Goal: Information Seeking & Learning: Learn about a topic

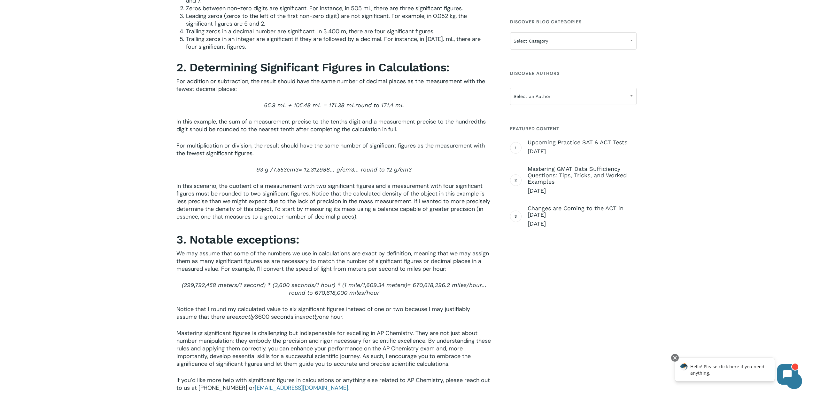
scroll to position [809, 0]
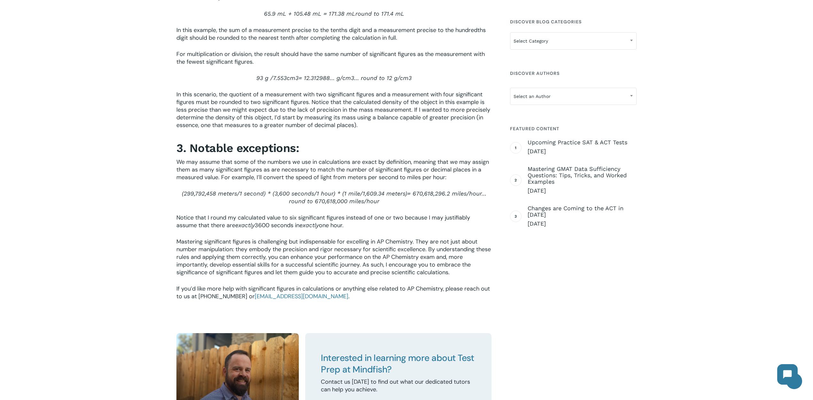
scroll to position [947, 0]
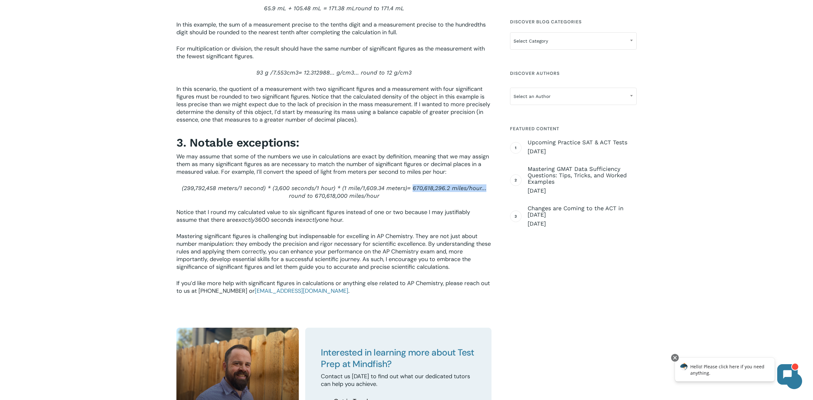
drag, startPoint x: 411, startPoint y: 192, endPoint x: 480, endPoint y: 198, distance: 69.0
click at [481, 191] on span "= 670,618,296.2 miles/hour…" at bounding box center [446, 187] width 79 height 7
drag, startPoint x: 314, startPoint y: 199, endPoint x: 352, endPoint y: 215, distance: 41.5
click at [348, 199] on span "round to 670,618,000 miles/hour" at bounding box center [334, 195] width 90 height 7
drag, startPoint x: 273, startPoint y: 192, endPoint x: 284, endPoint y: 192, distance: 10.6
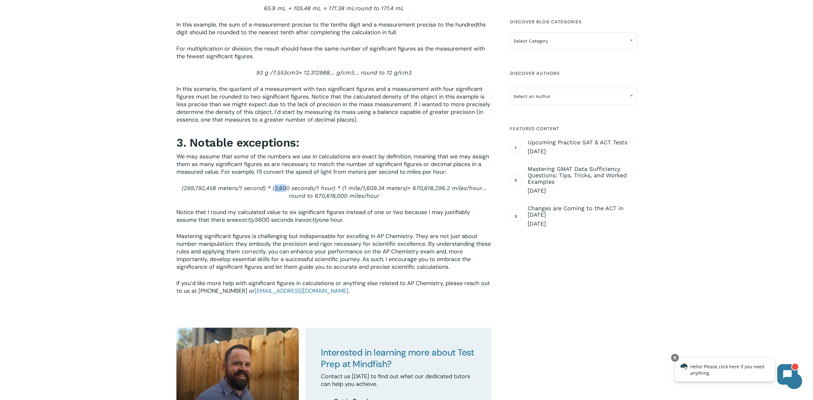
click at [284, 191] on span "3,600 seconds/" at bounding box center [296, 187] width 42 height 7
drag, startPoint x: 281, startPoint y: 192, endPoint x: 276, endPoint y: 195, distance: 6.7
click at [275, 191] on span "3,600 seconds/" at bounding box center [296, 187] width 42 height 7
click at [278, 201] on p "(299,792,458 meters/ 1 second) * ( 3,600 seconds/ 1 hour) * ( 1 mile/ 1,609.34 …" at bounding box center [333, 196] width 315 height 24
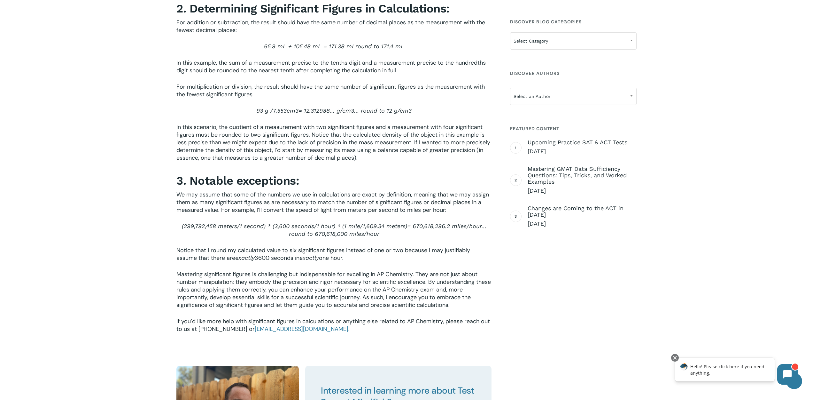
scroll to position [903, 0]
